Goal: Task Accomplishment & Management: Manage account settings

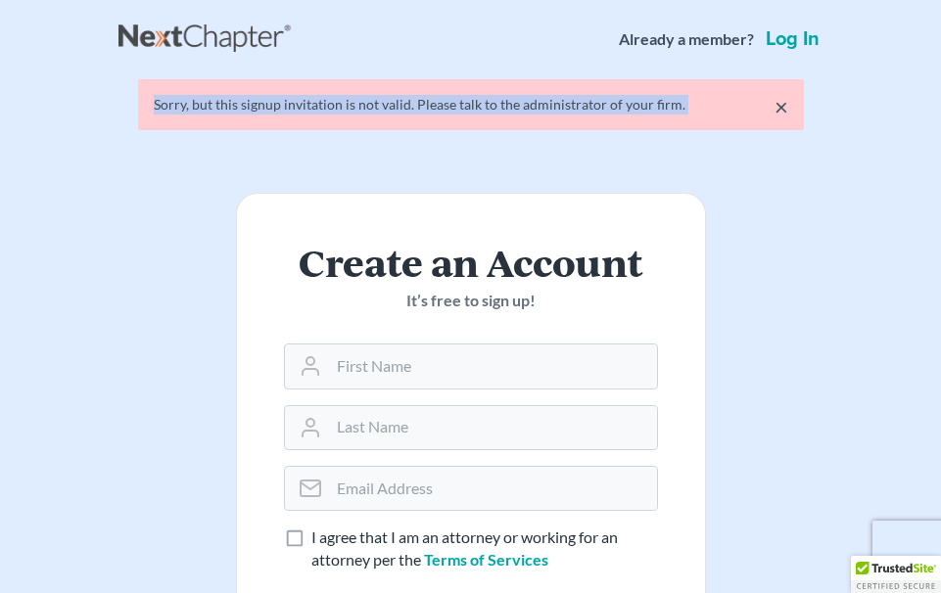
click at [327, 93] on div "× Sorry, but this signup invitation is not valid. Please talk to the administra…" at bounding box center [471, 104] width 666 height 51
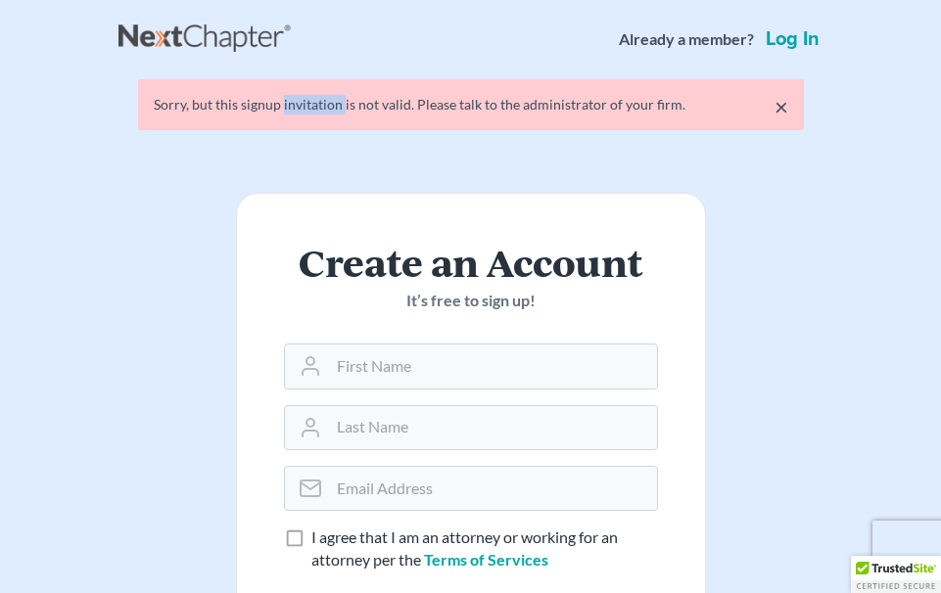
click at [327, 93] on div "× Sorry, but this signup invitation is not valid. Please talk to the administra…" at bounding box center [471, 104] width 666 height 51
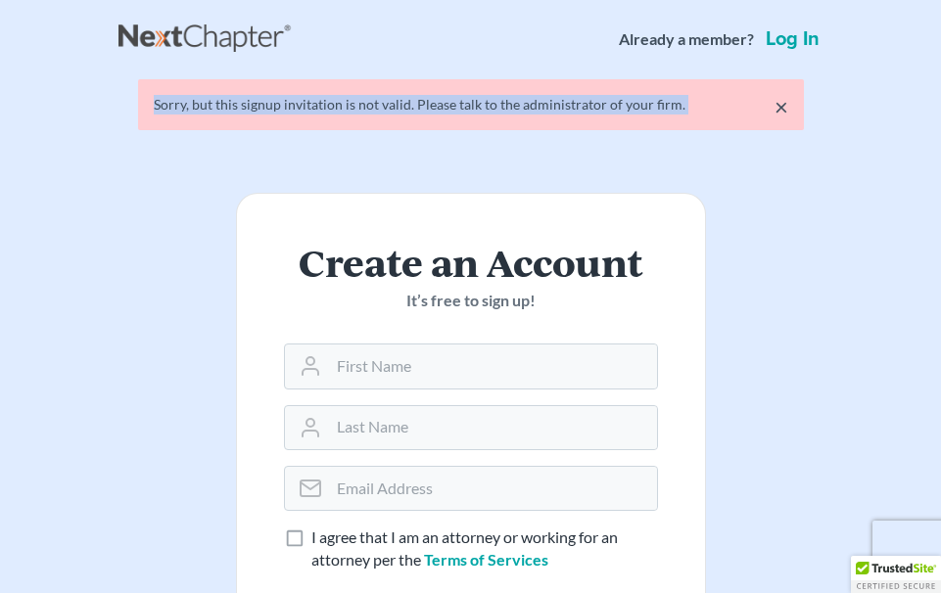
click at [327, 93] on div "× Sorry, but this signup invitation is not valid. Please talk to the administra…" at bounding box center [471, 104] width 666 height 51
click at [582, 113] on div "Sorry, but this signup invitation is not valid. Please talk to the administrato…" at bounding box center [471, 105] width 634 height 20
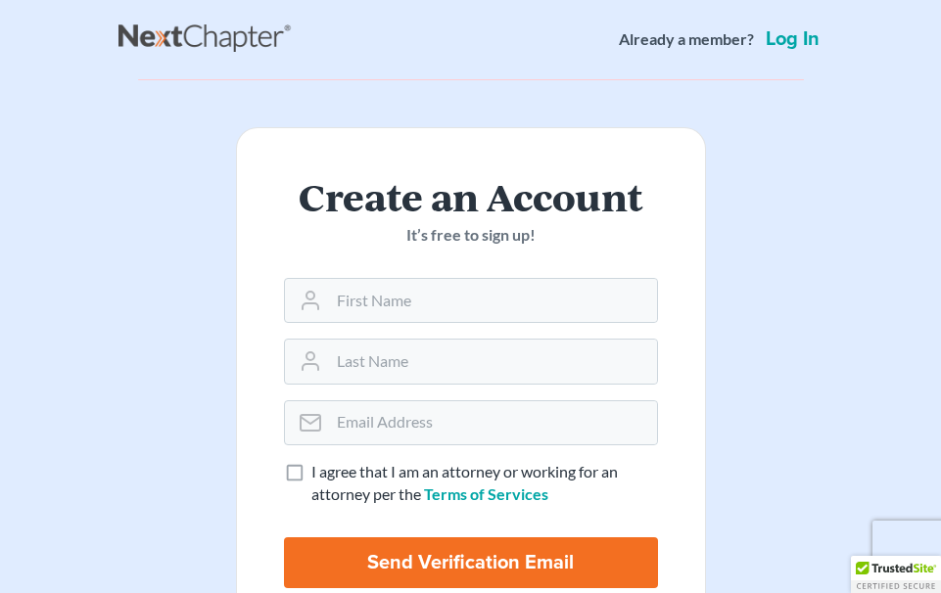
click at [775, 114] on div "Create an Account It’s free to sign up! I agree that I am an attorney or workin…" at bounding box center [470, 389] width 705 height 619
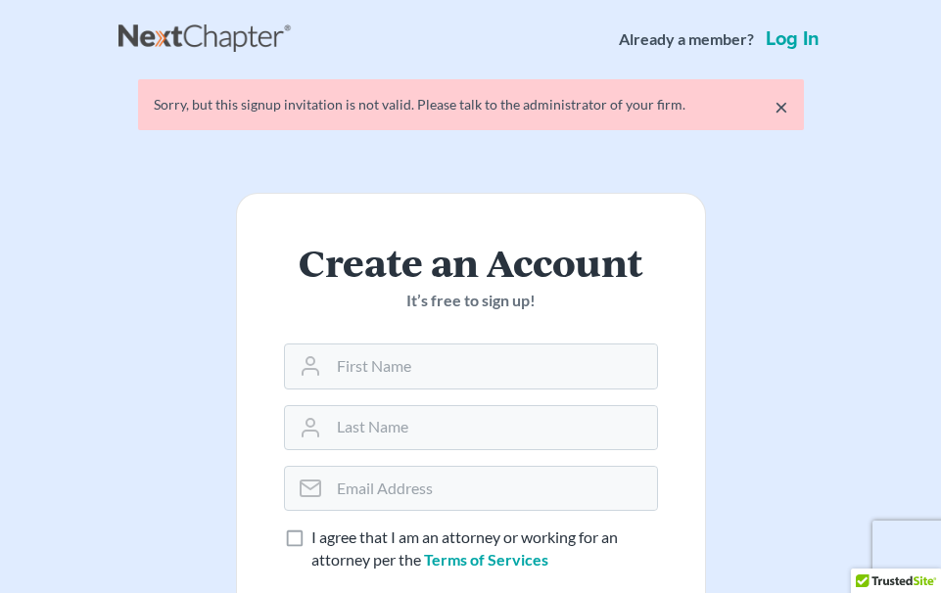
click at [806, 39] on link "Log in" at bounding box center [793, 39] width 62 height 20
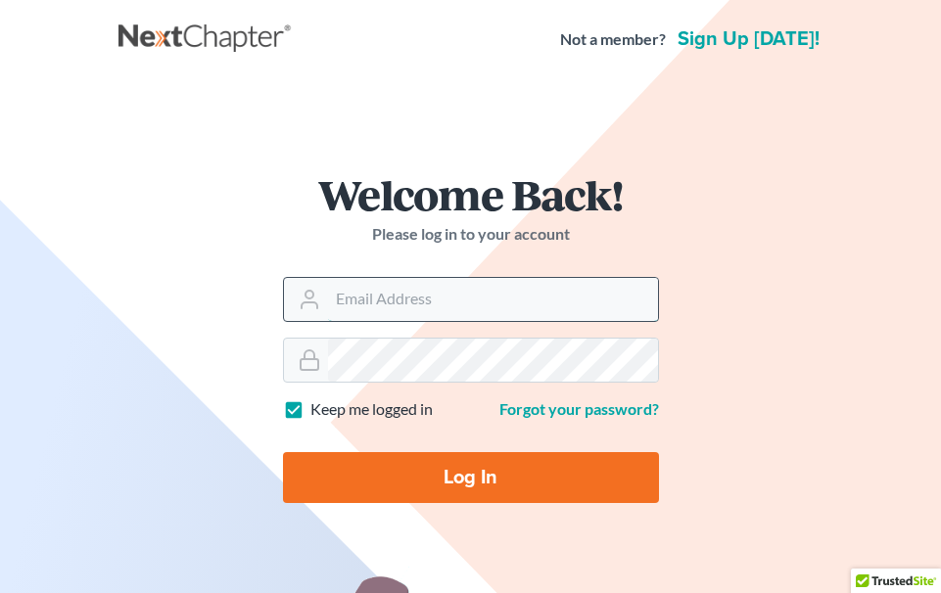
click at [428, 286] on input "Email Address" at bounding box center [493, 299] width 330 height 43
type input "[EMAIL_ADDRESS][DOMAIN_NAME]"
click at [283, 452] on input "Log In" at bounding box center [471, 477] width 376 height 51
type input "Thinking..."
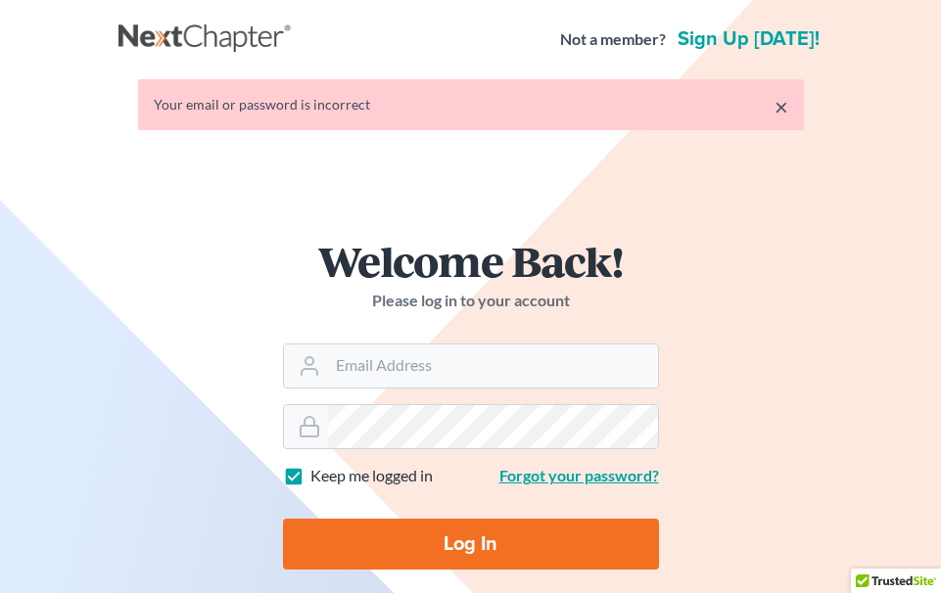
click at [541, 474] on link "Forgot your password?" at bounding box center [579, 475] width 160 height 19
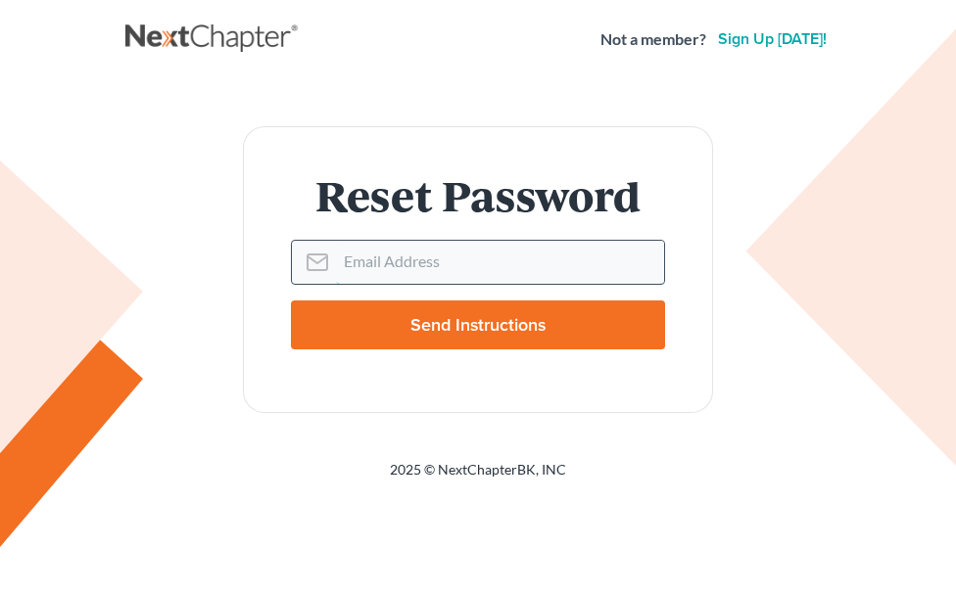
click at [418, 277] on input "Email Address" at bounding box center [500, 262] width 328 height 43
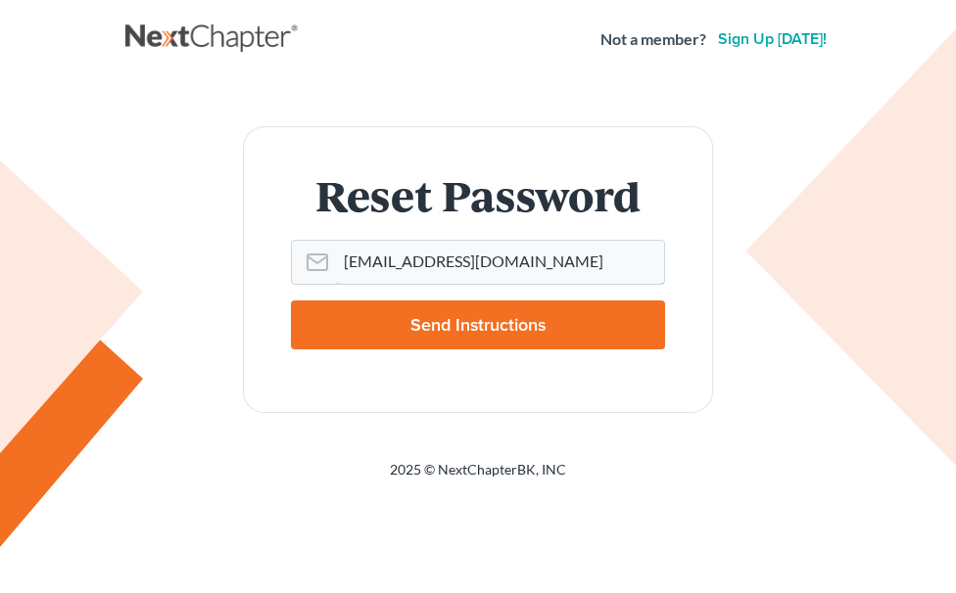
type input "[EMAIL_ADDRESS][DOMAIN_NAME]"
click at [426, 303] on input "Send Instructions" at bounding box center [478, 325] width 374 height 49
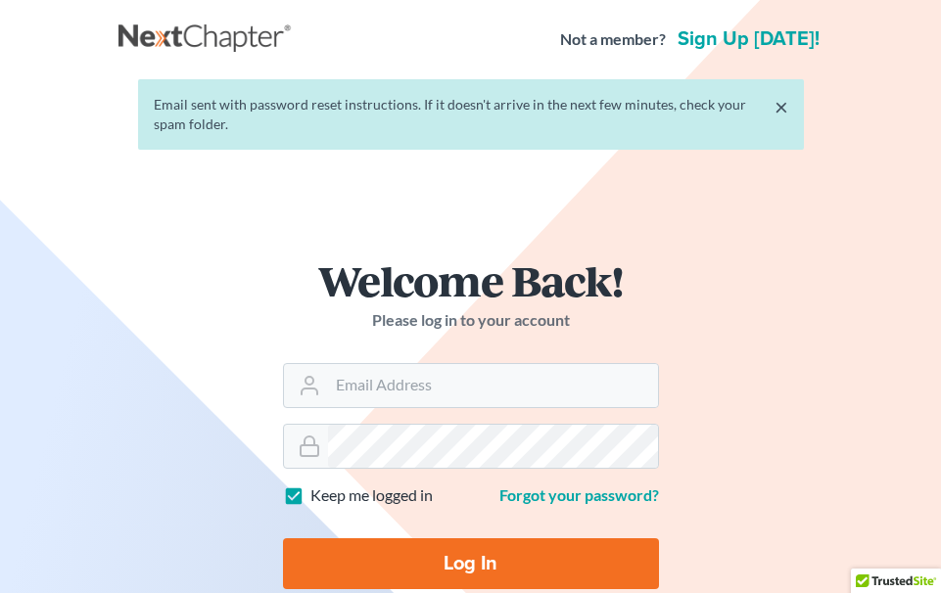
click at [777, 104] on link "×" at bounding box center [781, 106] width 14 height 23
